Goal: Transaction & Acquisition: Obtain resource

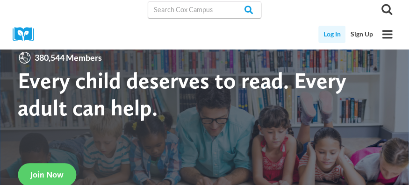
click at [331, 33] on link "Log In" at bounding box center [332, 34] width 28 height 17
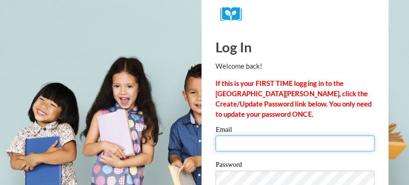
click at [234, 144] on input "Email" at bounding box center [294, 144] width 159 height 16
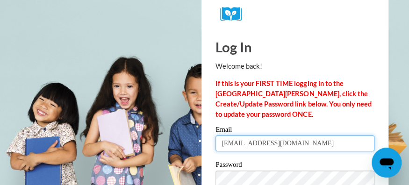
type input "cbuck@sdb.k12.wi.us"
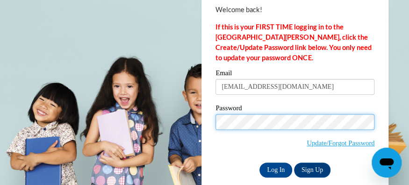
scroll to position [60, 0]
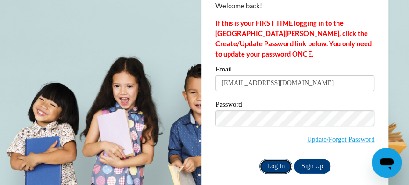
click at [272, 165] on input "Log In" at bounding box center [275, 166] width 33 height 15
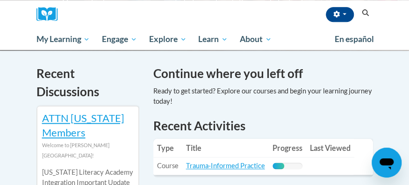
scroll to position [302, 0]
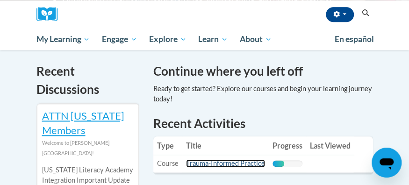
click at [215, 164] on link "Trauma-Informed Practice" at bounding box center [225, 163] width 79 height 8
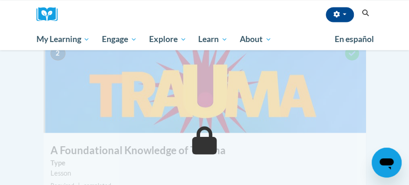
scroll to position [488, 0]
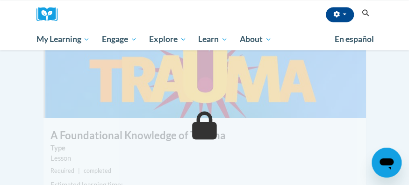
click at [208, 165] on small "Required | completed" at bounding box center [204, 170] width 323 height 10
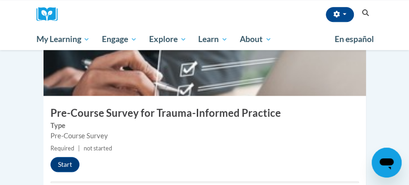
scroll to position [293, 0]
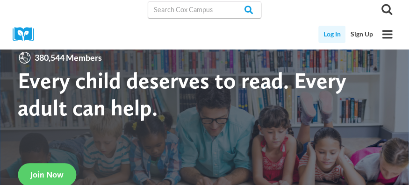
click at [332, 34] on link "Log In" at bounding box center [332, 34] width 28 height 17
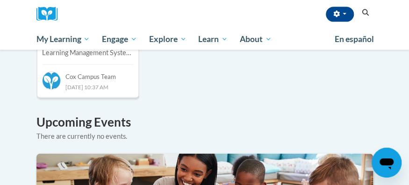
scroll to position [681, 0]
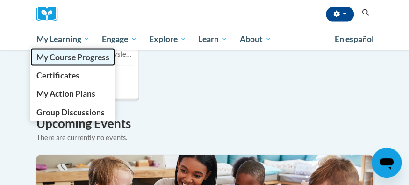
click at [61, 55] on span "My Course Progress" at bounding box center [72, 57] width 73 height 10
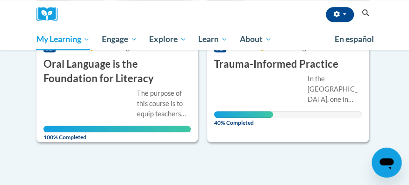
scroll to position [251, 0]
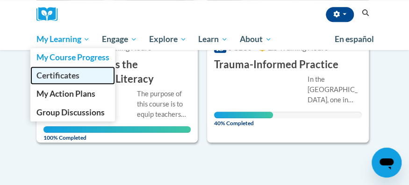
click at [64, 73] on span "Certificates" at bounding box center [57, 76] width 43 height 10
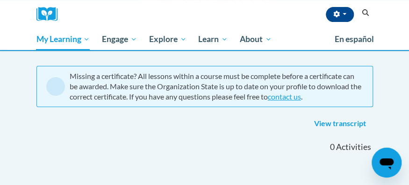
scroll to position [72, 0]
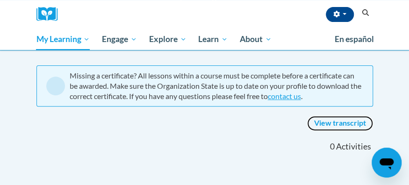
click at [338, 122] on link "View transcript" at bounding box center [340, 123] width 66 height 15
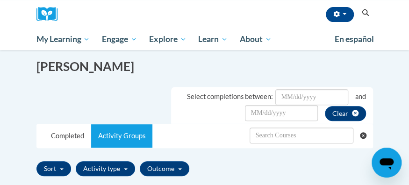
scroll to position [133, 0]
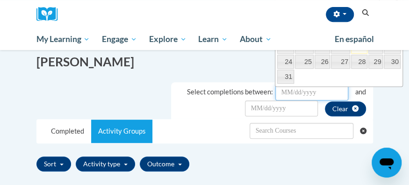
click at [322, 91] on input "Date Input" at bounding box center [311, 93] width 73 height 16
type input "[DATE]"
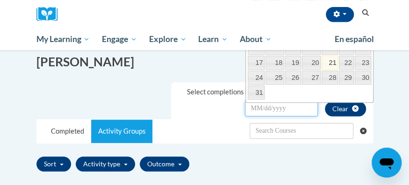
click at [270, 107] on input "Date Input" at bounding box center [281, 108] width 73 height 16
type input "09/09/2025"
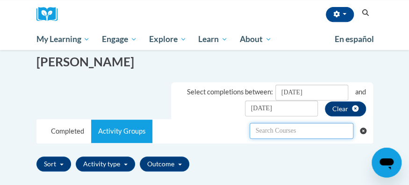
click at [324, 130] on input "text" at bounding box center [302, 131] width 104 height 16
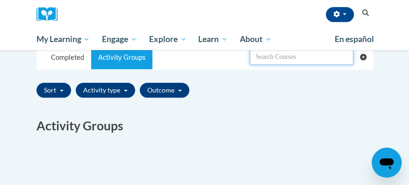
scroll to position [207, 0]
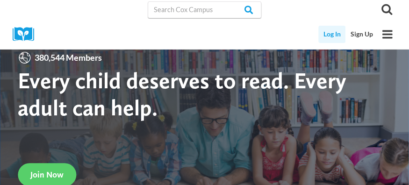
click at [330, 31] on link "Log In" at bounding box center [332, 34] width 28 height 17
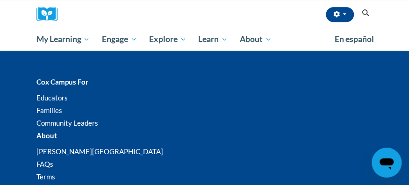
scroll to position [1537, 0]
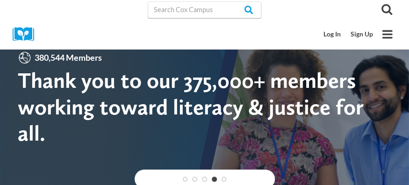
scroll to position [0, 0]
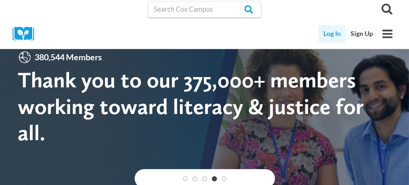
click at [330, 32] on link "Log In" at bounding box center [332, 33] width 28 height 17
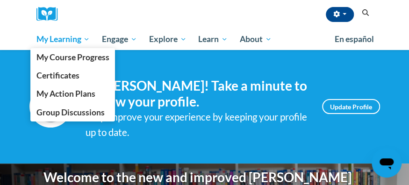
click at [70, 39] on span "My Learning" at bounding box center [63, 39] width 54 height 11
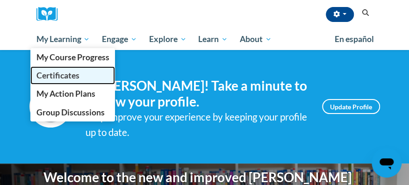
click at [61, 76] on span "Certificates" at bounding box center [57, 76] width 43 height 10
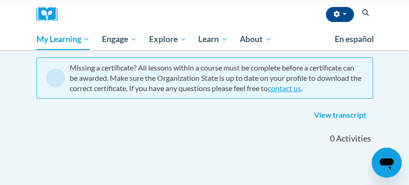
scroll to position [80, 0]
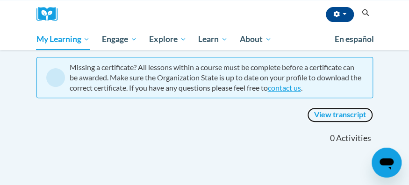
click at [343, 115] on link "View transcript" at bounding box center [340, 115] width 66 height 15
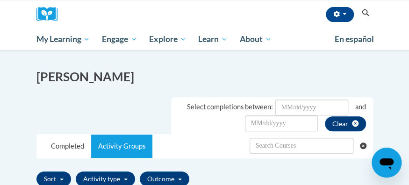
scroll to position [118, 0]
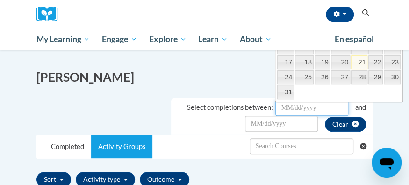
click at [318, 107] on input "Date Input" at bounding box center [311, 108] width 73 height 16
type input "[DATE]"
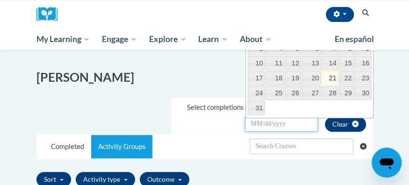
click at [290, 124] on input "Date Input" at bounding box center [281, 124] width 73 height 16
type input "[DATE]"
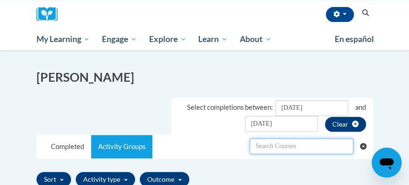
click at [302, 147] on input "text" at bounding box center [302, 146] width 104 height 16
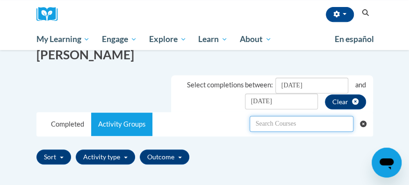
scroll to position [140, 0]
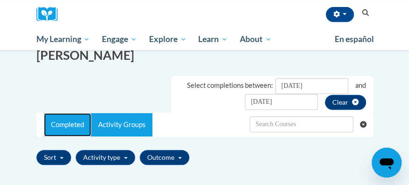
click at [67, 122] on link "Completed" at bounding box center [67, 124] width 47 height 23
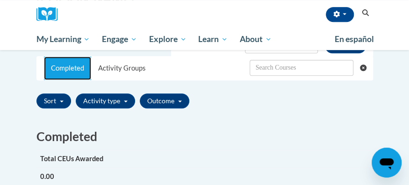
scroll to position [194, 0]
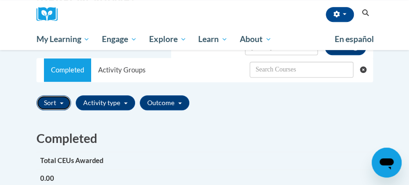
click at [60, 102] on button "Sort" at bounding box center [53, 102] width 35 height 15
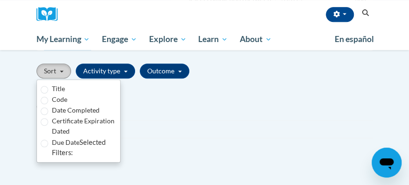
scroll to position [229, 0]
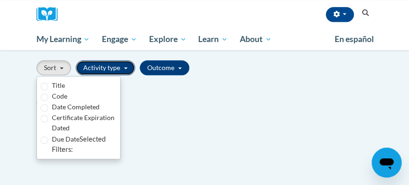
click at [122, 66] on button "Activity type" at bounding box center [105, 67] width 59 height 15
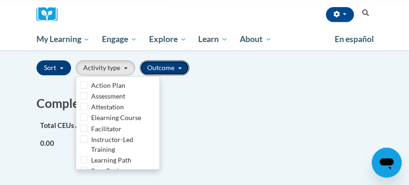
click at [178, 68] on span "button" at bounding box center [180, 68] width 4 height 2
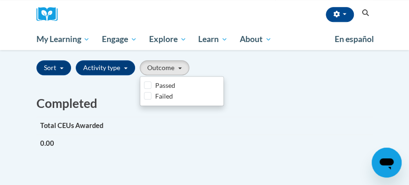
click at [386, 159] on icon "Open messaging window" at bounding box center [387, 163] width 14 height 11
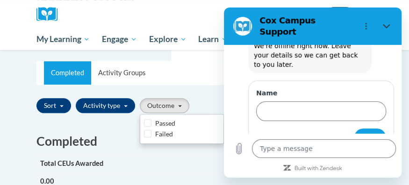
scroll to position [190, 0]
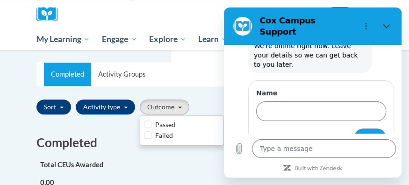
click at [222, 96] on div "Sort Title Code Date Completed Certificate Expiration Dated Due Date Selected F…" at bounding box center [204, 107] width 337 height 22
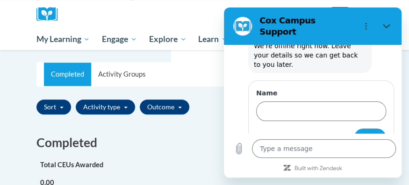
click at [204, 13] on div "[PERSON_NAME] ([GEOGRAPHIC_DATA]/[GEOGRAPHIC_DATA] UTC-05:00) My Profile Inbox …" at bounding box center [219, 14] width 308 height 29
click at [387, 22] on icon "Close" at bounding box center [386, 25] width 7 height 7
type textarea "x"
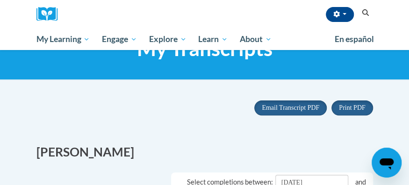
scroll to position [0, 0]
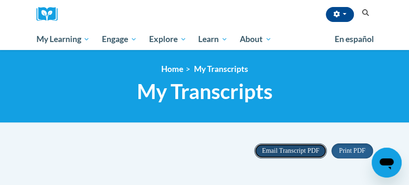
click at [292, 151] on span "Email Transcript PDF" at bounding box center [290, 150] width 57 height 7
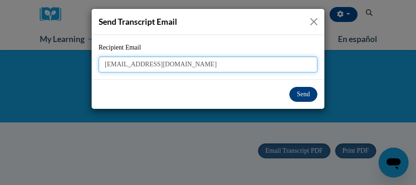
type input "[EMAIL_ADDRESS][DOMAIN_NAME]"
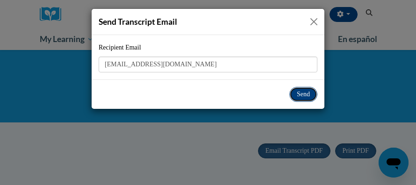
click at [298, 92] on button "Send" at bounding box center [303, 94] width 28 height 15
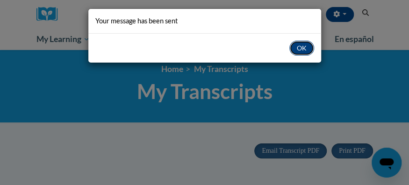
click at [298, 46] on button "OK" at bounding box center [301, 48] width 25 height 15
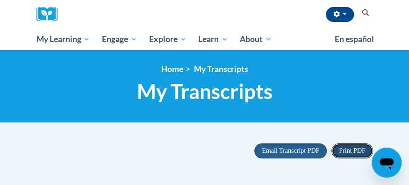
click at [349, 149] on span "Print PDF" at bounding box center [352, 150] width 26 height 7
